Goal: Task Accomplishment & Management: Manage account settings

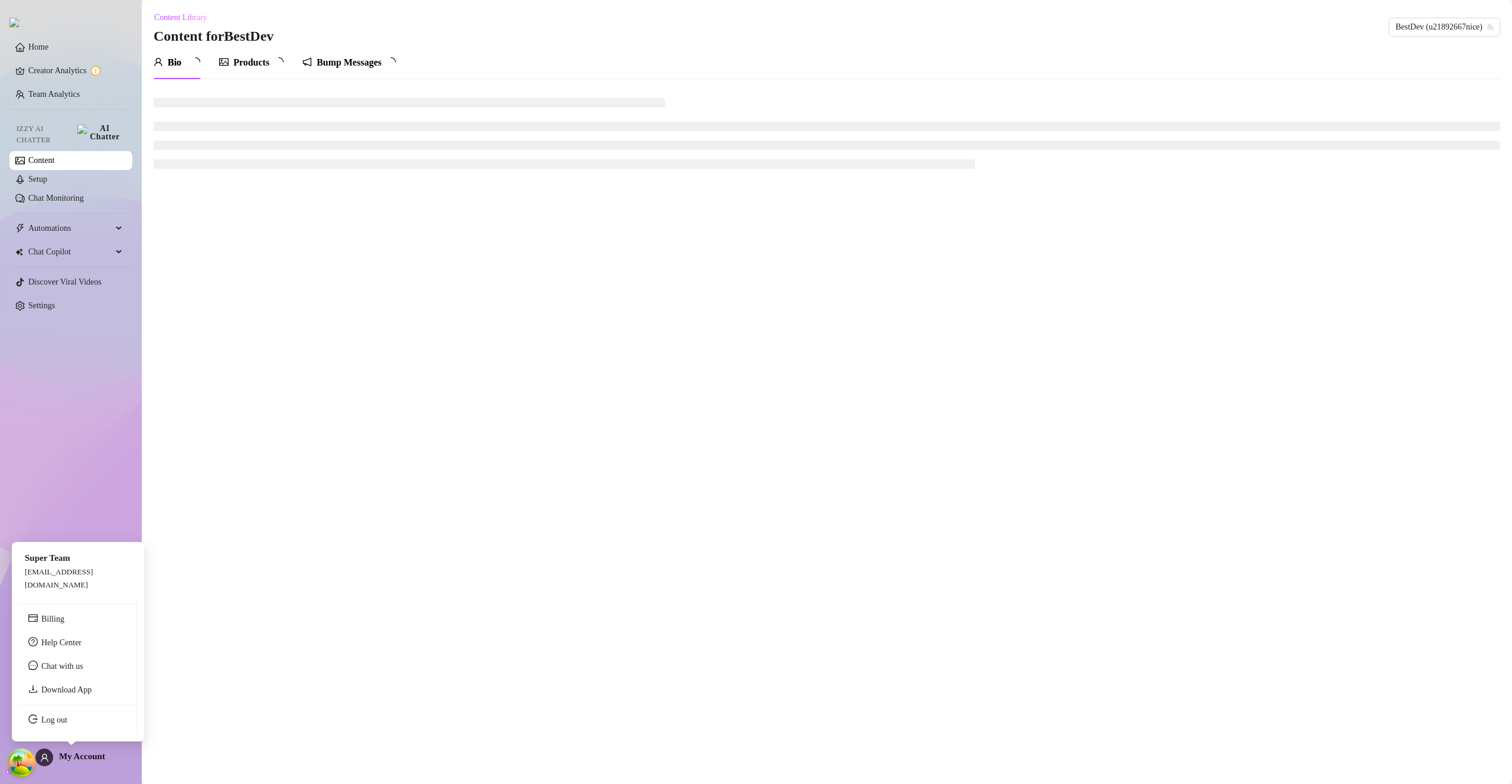
click at [69, 755] on span "My Account" at bounding box center [82, 756] width 46 height 10
click at [67, 724] on link "Log out" at bounding box center [54, 720] width 26 height 9
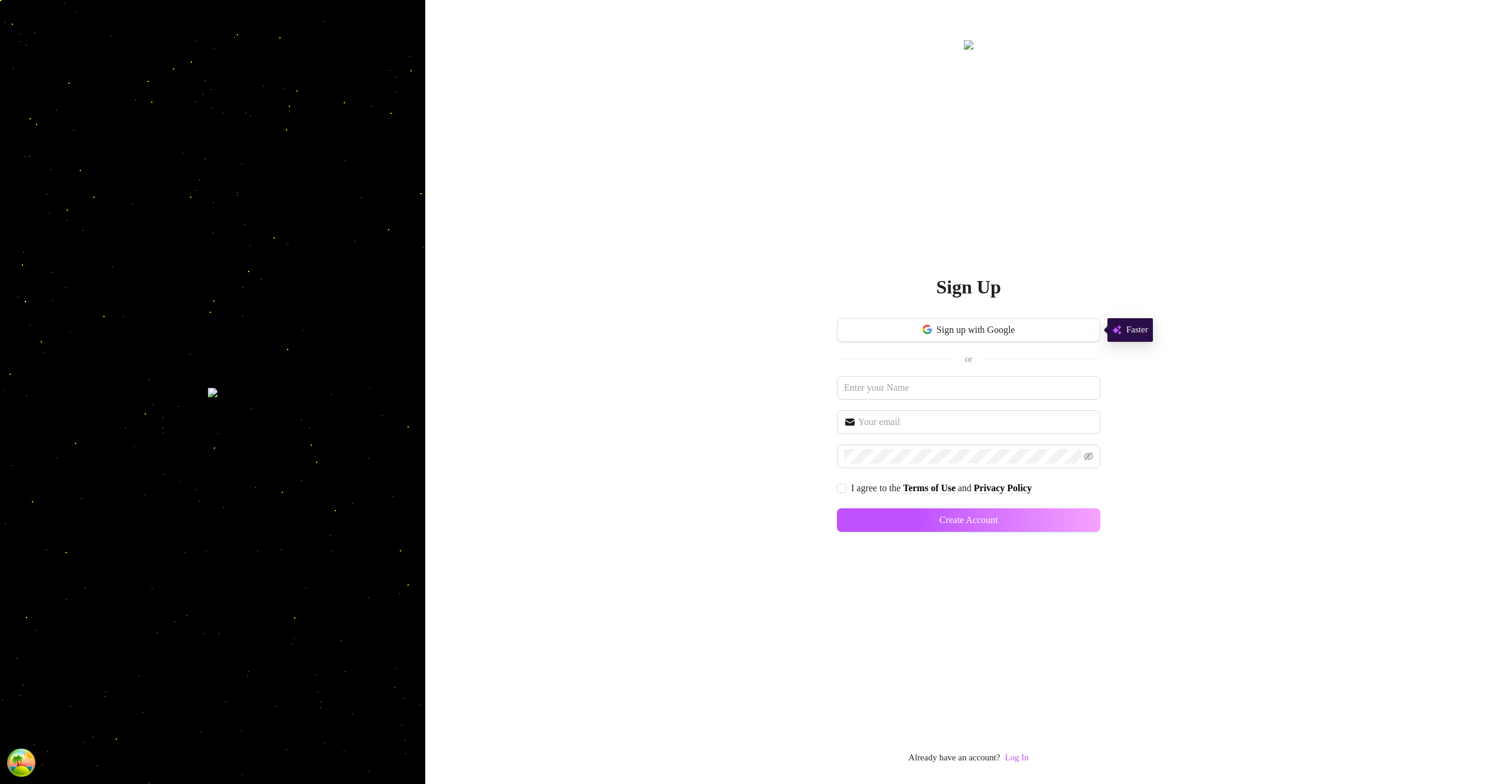
drag, startPoint x: 1026, startPoint y: 755, endPoint x: 1022, endPoint y: 740, distance: 15.5
click at [1027, 755] on link "Log In" at bounding box center [1016, 757] width 23 height 10
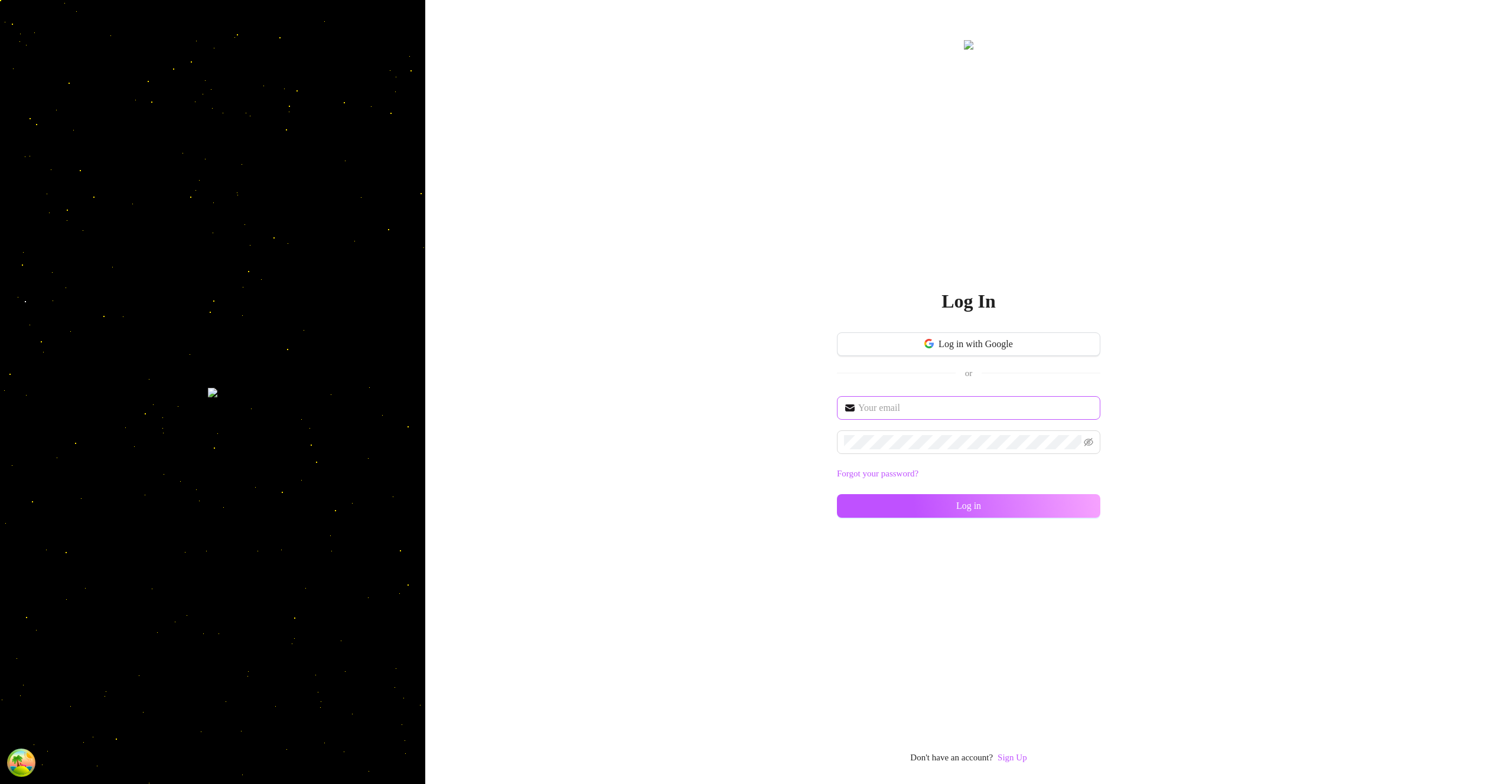
drag, startPoint x: 915, startPoint y: 418, endPoint x: 923, endPoint y: 405, distance: 15.3
click at [915, 418] on span at bounding box center [968, 408] width 263 height 23
click at [923, 407] on input "text" at bounding box center [976, 408] width 235 height 14
type input "[EMAIL_ADDRESS][DOMAIN_NAME]"
click at [1047, 503] on button "Log in" at bounding box center [968, 506] width 263 height 23
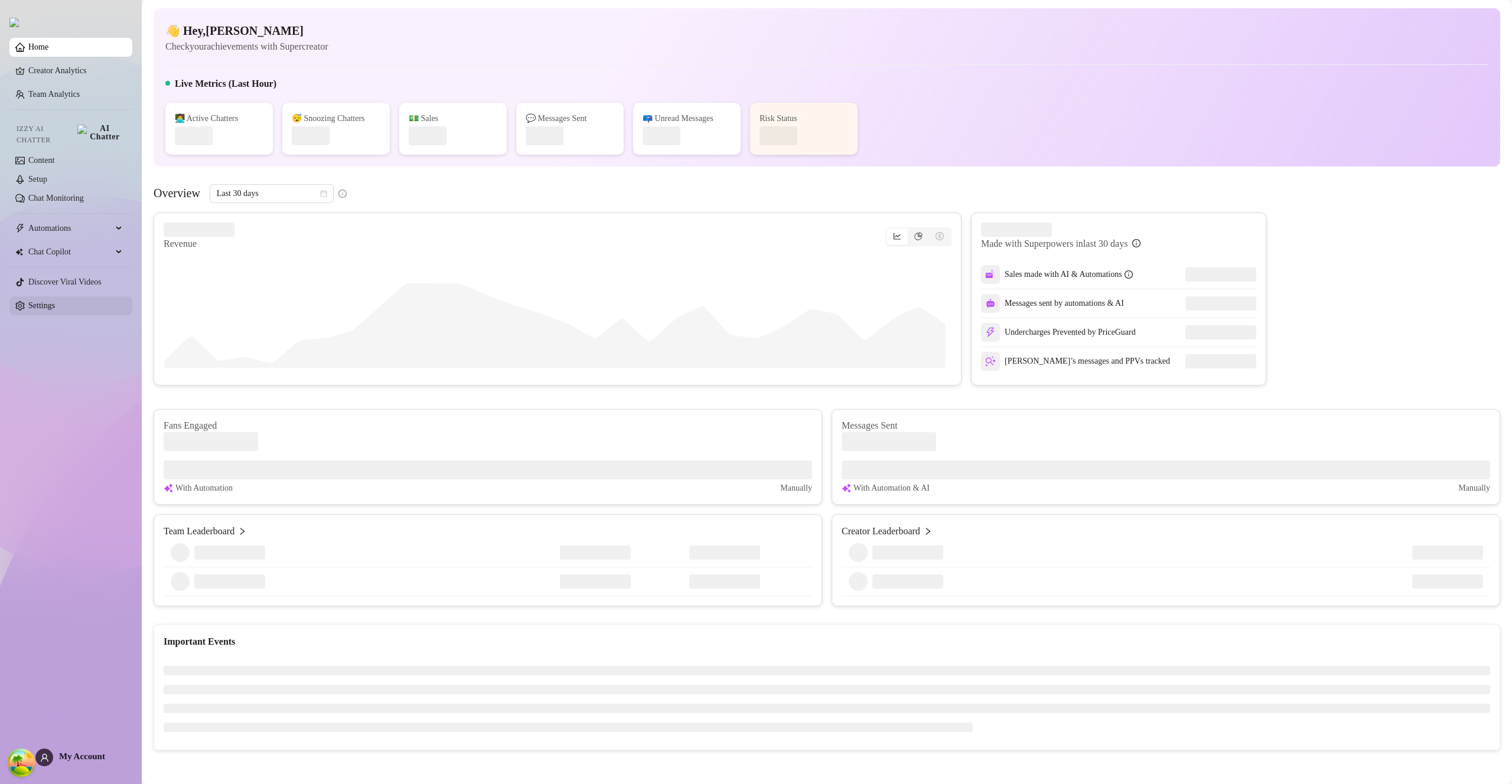
click at [55, 307] on link "Settings" at bounding box center [42, 305] width 27 height 9
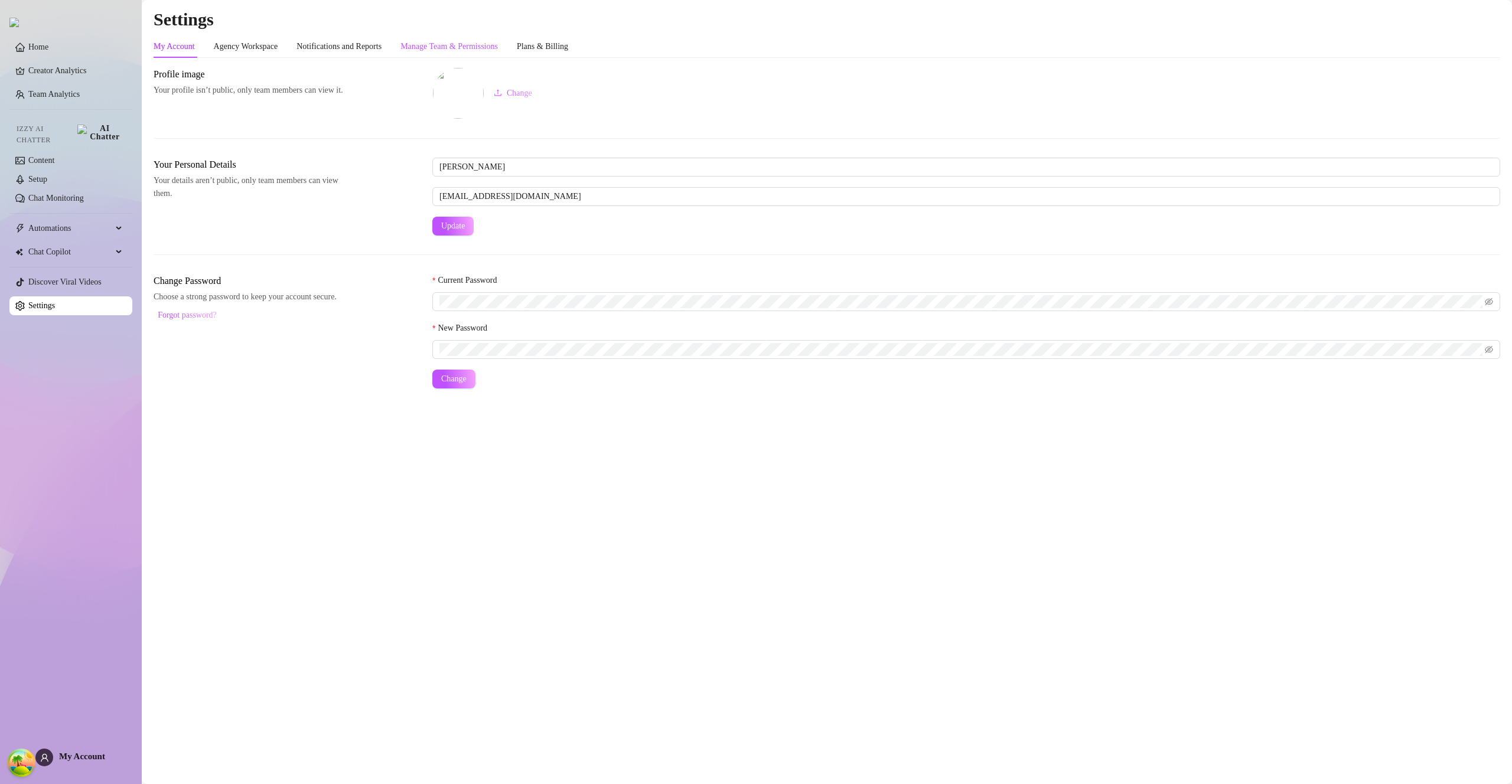
drag, startPoint x: 491, startPoint y: 43, endPoint x: 464, endPoint y: 64, distance: 34.2
click at [490, 43] on div "Manage Team & Permissions" at bounding box center [449, 47] width 97 height 13
